Goal: Task Accomplishment & Management: Use online tool/utility

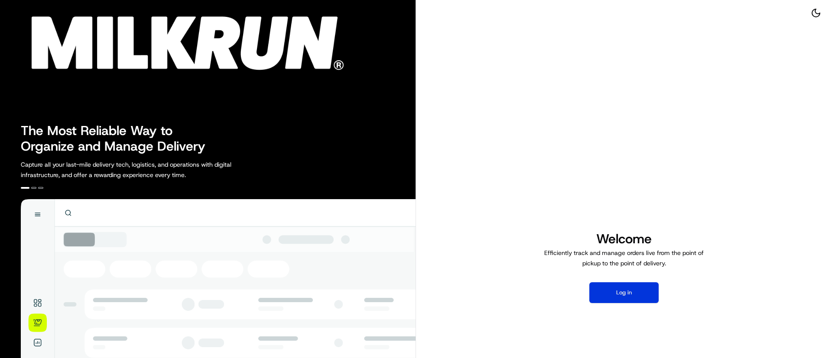
click at [624, 287] on button "Log in" at bounding box center [623, 292] width 69 height 21
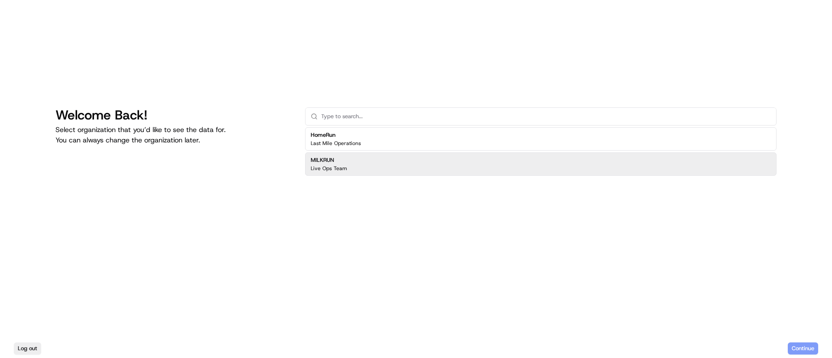
click at [333, 162] on h2 "MILKRUN" at bounding box center [329, 160] width 36 height 8
click at [804, 348] on button "Continue" at bounding box center [802, 349] width 30 height 12
